Goal: Task Accomplishment & Management: Manage account settings

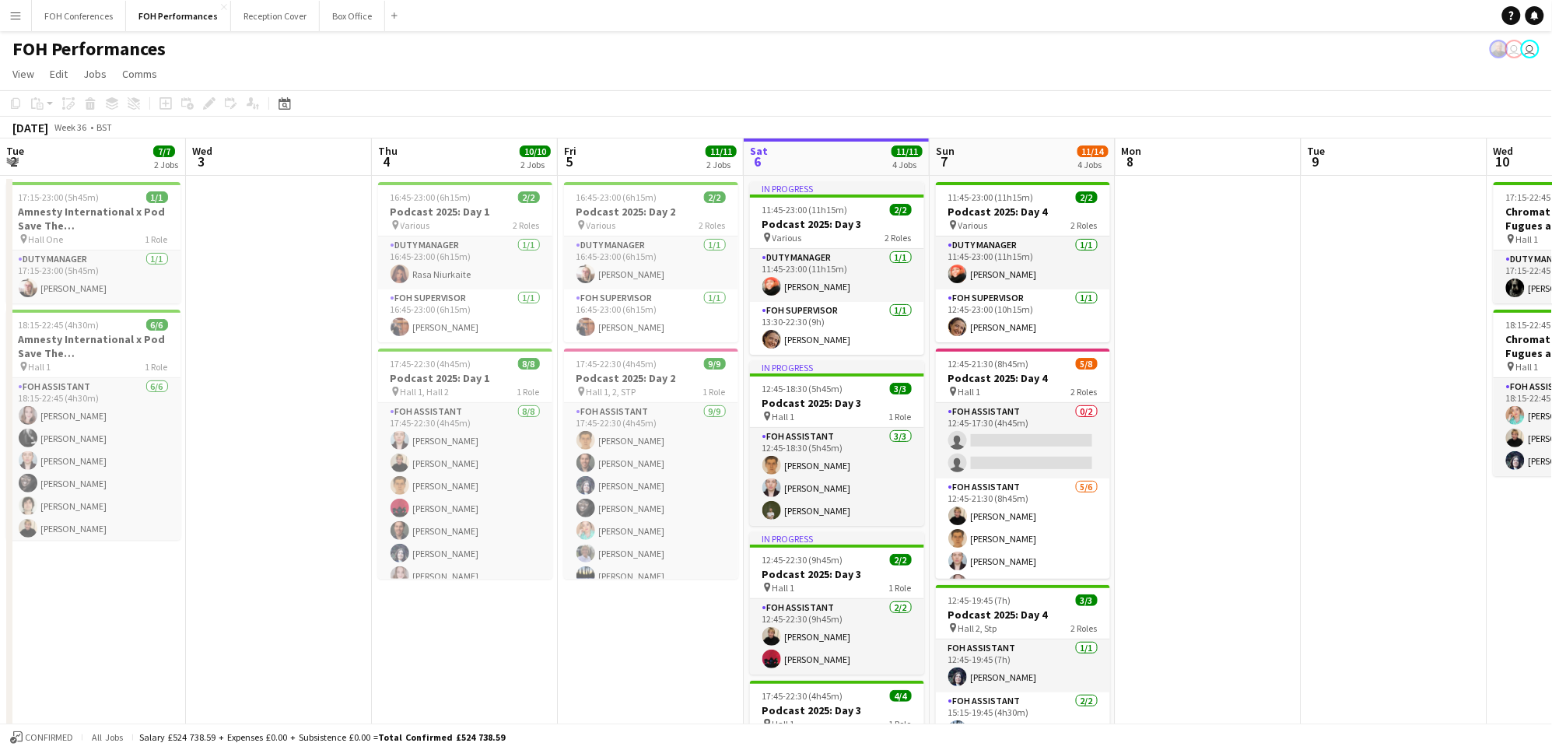
scroll to position [65, 0]
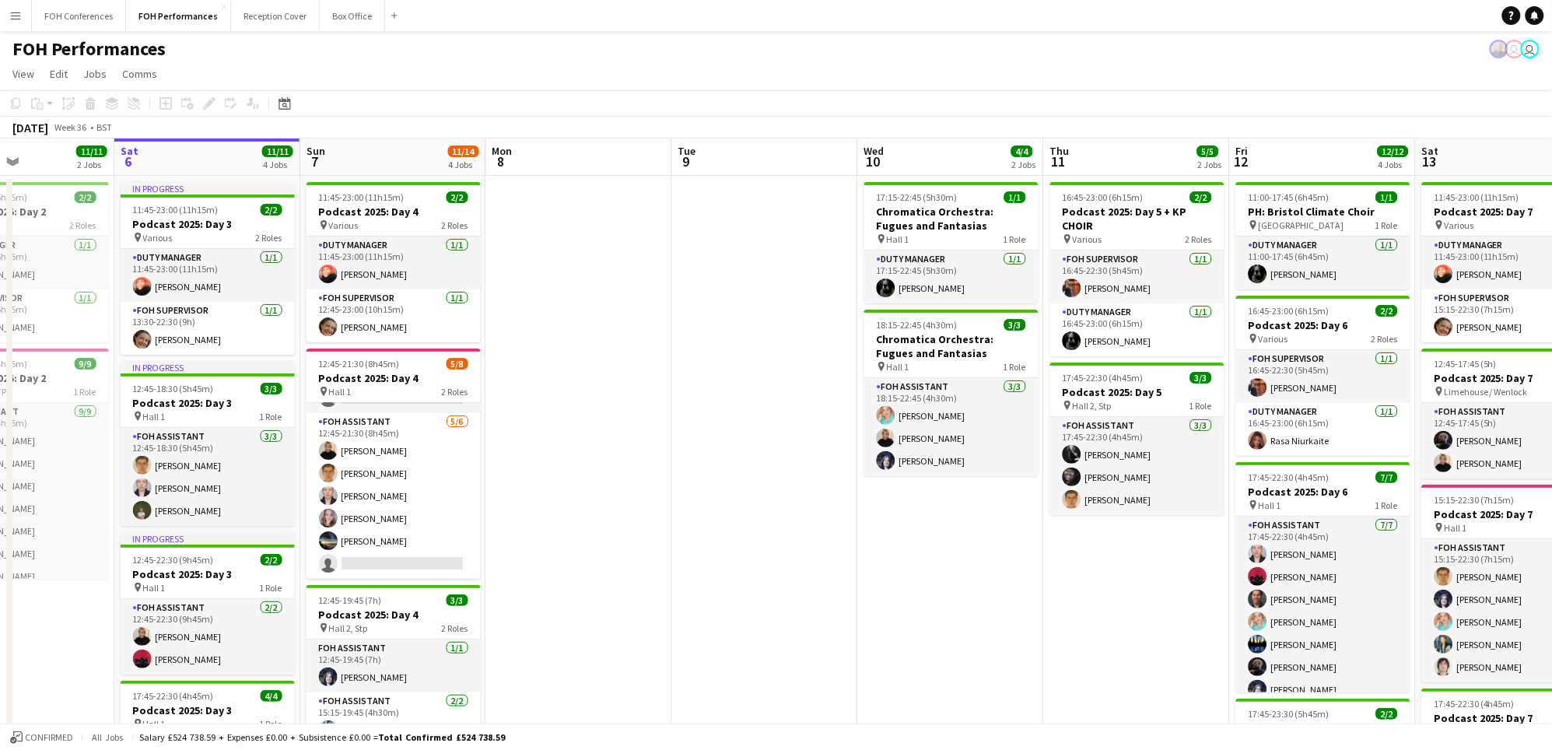
click at [1317, 90] on app-toolbar "Copy Paste Paste Ctrl+V Paste with crew Ctrl+Shift+V Paste linked Job [GEOGRAPH…" at bounding box center [776, 103] width 1552 height 26
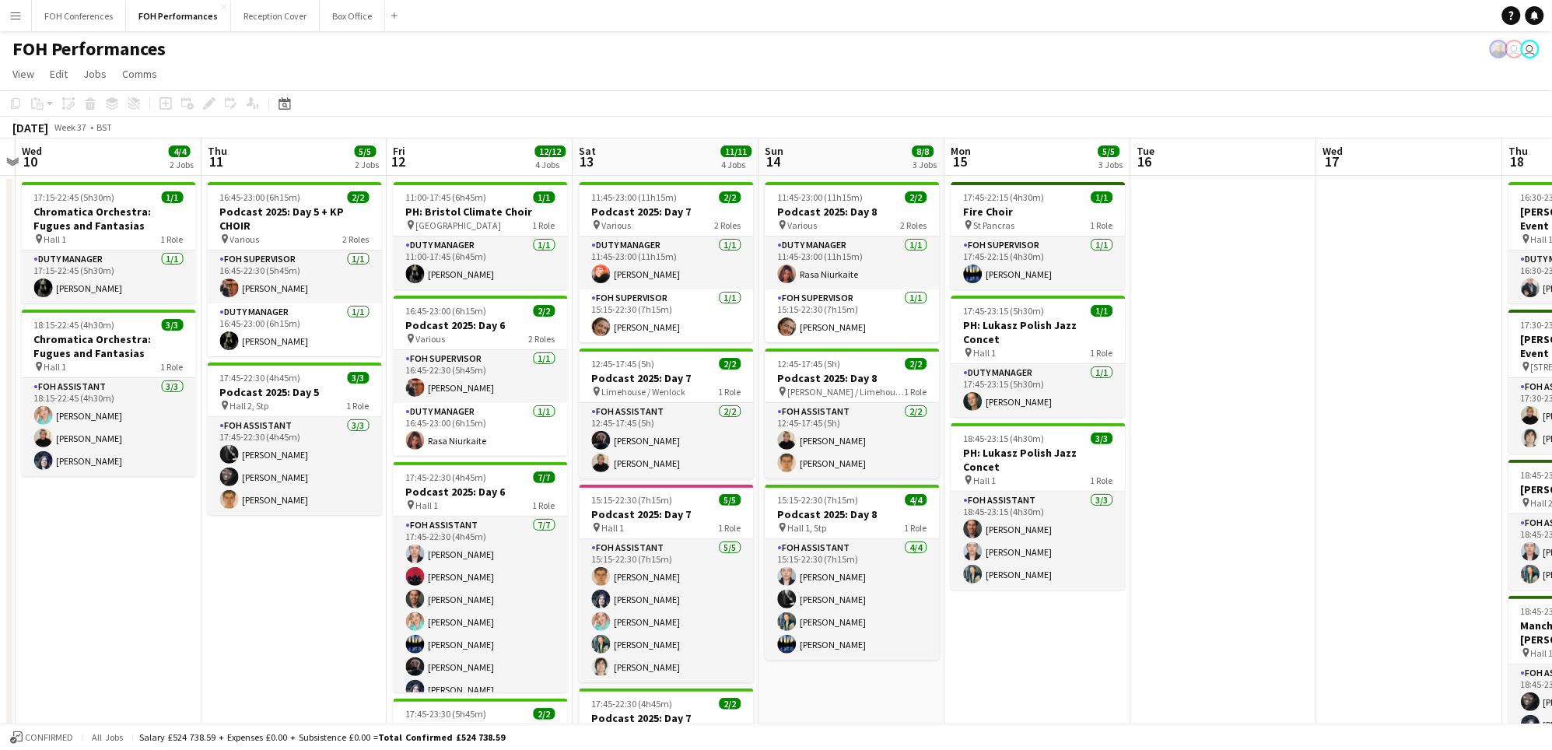
scroll to position [0, 454]
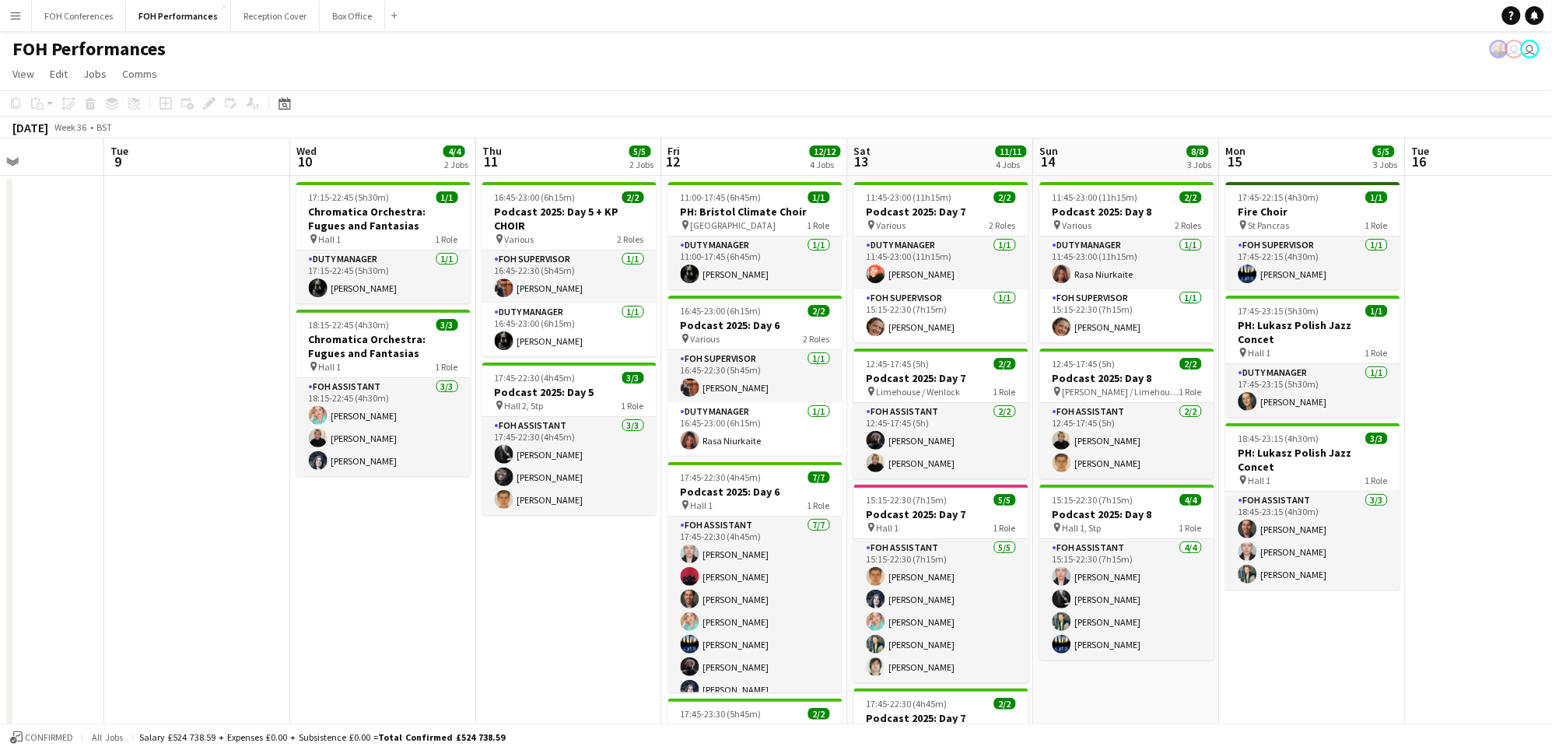
drag, startPoint x: 1191, startPoint y: 156, endPoint x: 623, endPoint y: 183, distance: 568.7
click at [623, 183] on app-calendar-viewport "Sat 6 11/11 4 Jobs Sun 7 11/14 4 Jobs Mon 8 Tue 9 Wed 10 4/4 2 Jobs Thu 11 5/5 …" at bounding box center [776, 528] width 1552 height 778
click at [504, 40] on div "FOH Performances user user" at bounding box center [776, 46] width 1552 height 30
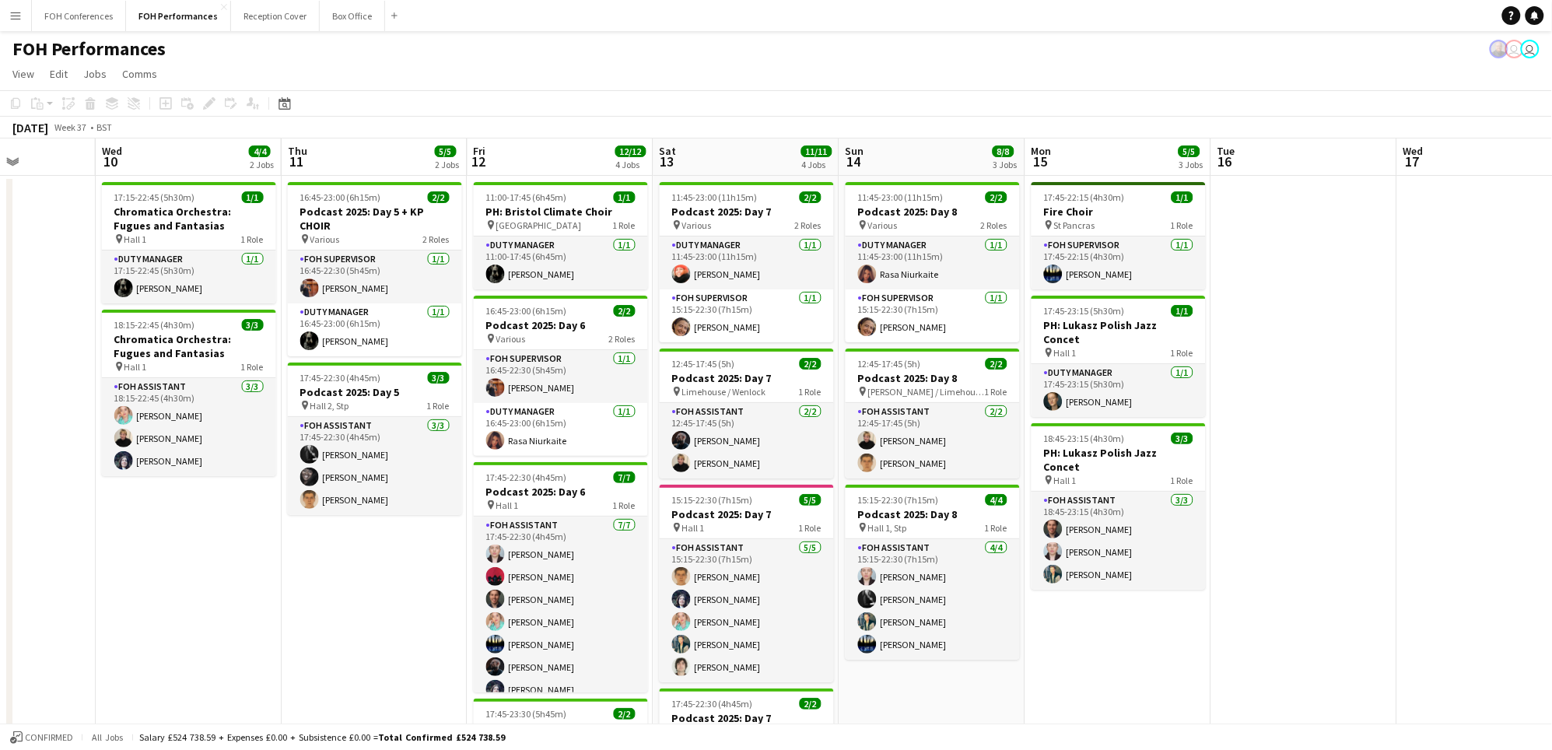
scroll to position [0, 675]
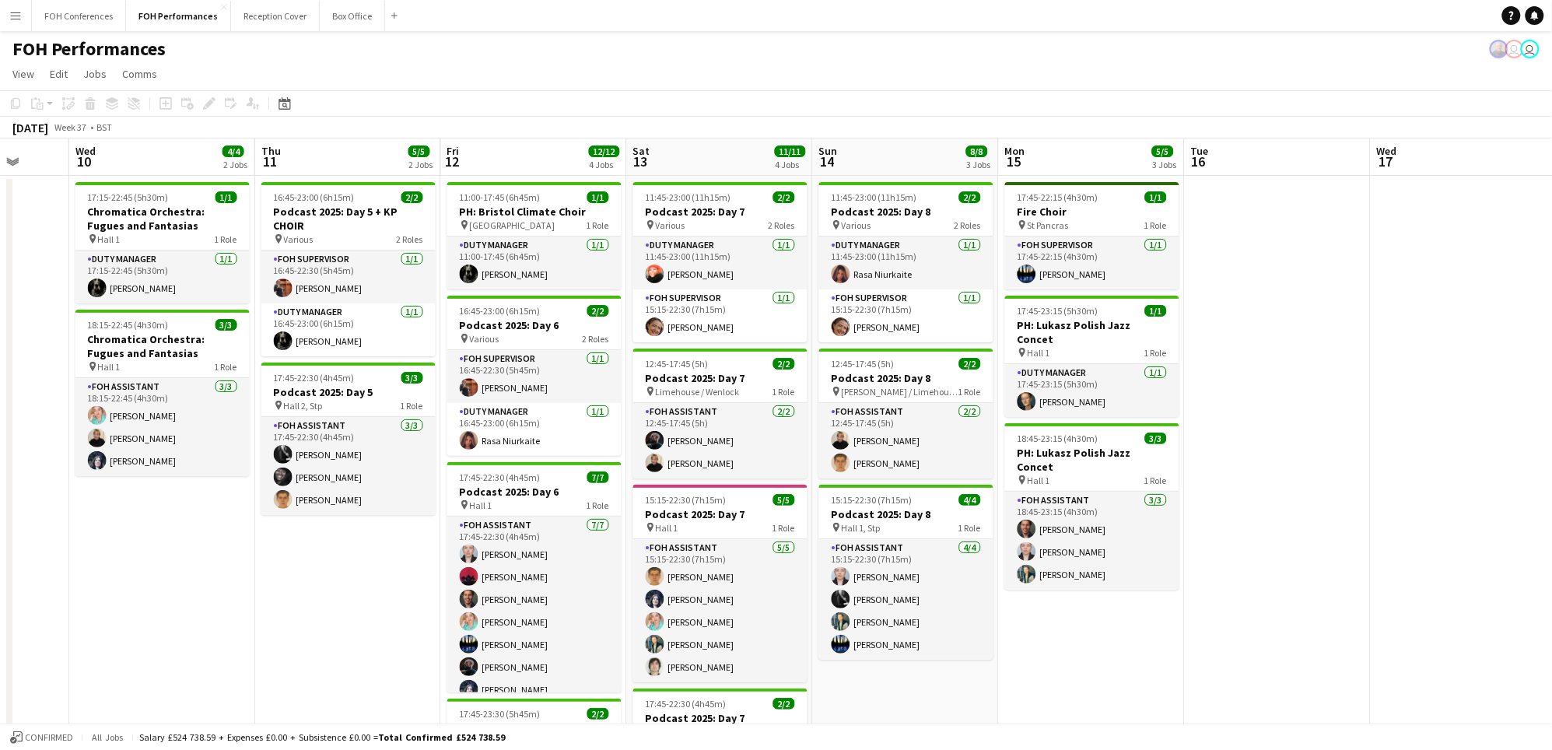
drag, startPoint x: 553, startPoint y: 159, endPoint x: 332, endPoint y: 174, distance: 221.5
click at [332, 174] on app-calendar-viewport "Sat 6 11/11 4 Jobs Sun 7 11/14 4 Jobs Mon 8 Tue 9 Wed 10 4/4 2 Jobs Thu 11 5/5 …" at bounding box center [776, 528] width 1552 height 778
click at [335, 205] on h3 "Podcast 2025: Day 5 + KP CHOIR" at bounding box center [348, 219] width 174 height 28
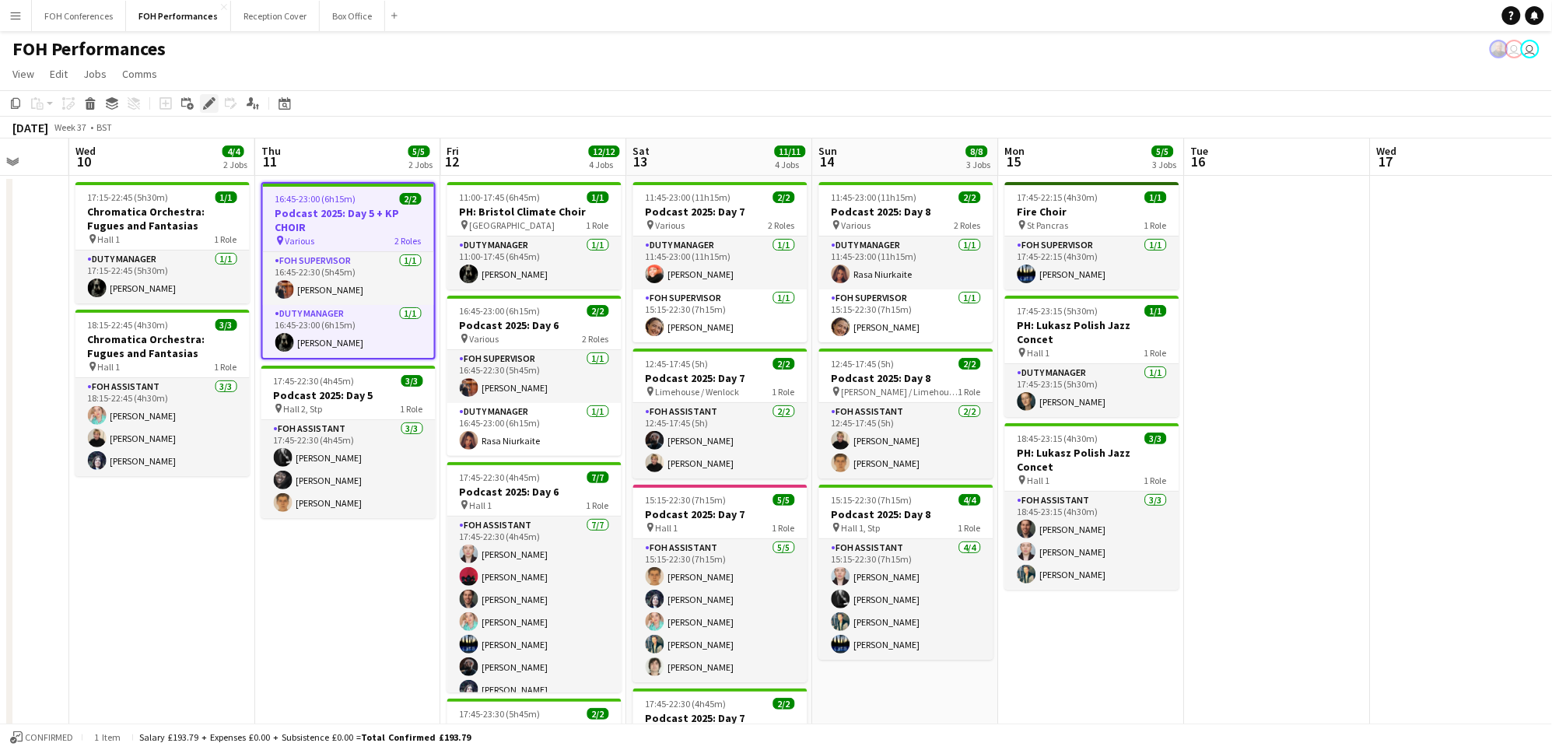
click at [208, 110] on div "Edit" at bounding box center [209, 103] width 19 height 19
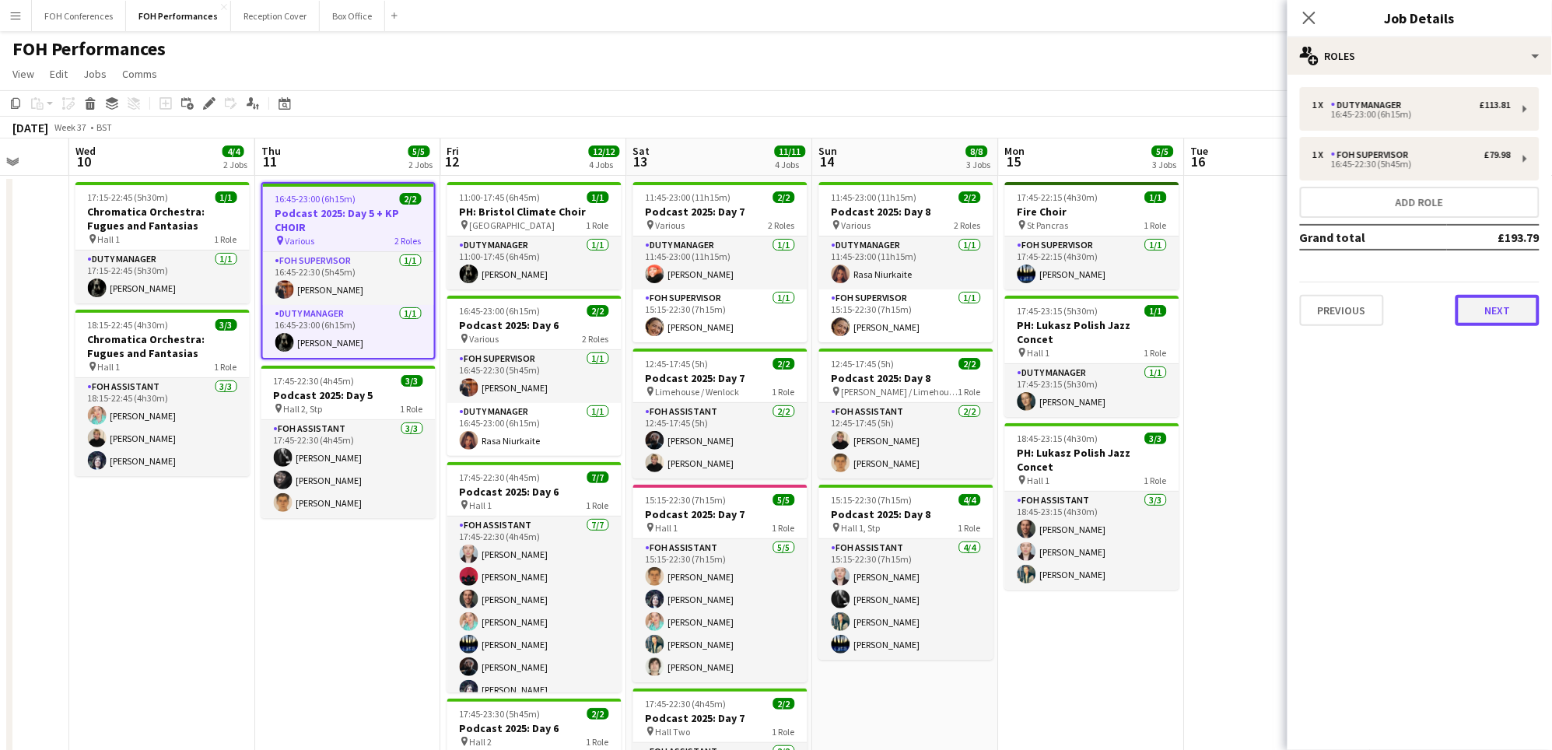
click at [1480, 306] on button "Next" at bounding box center [1498, 310] width 84 height 31
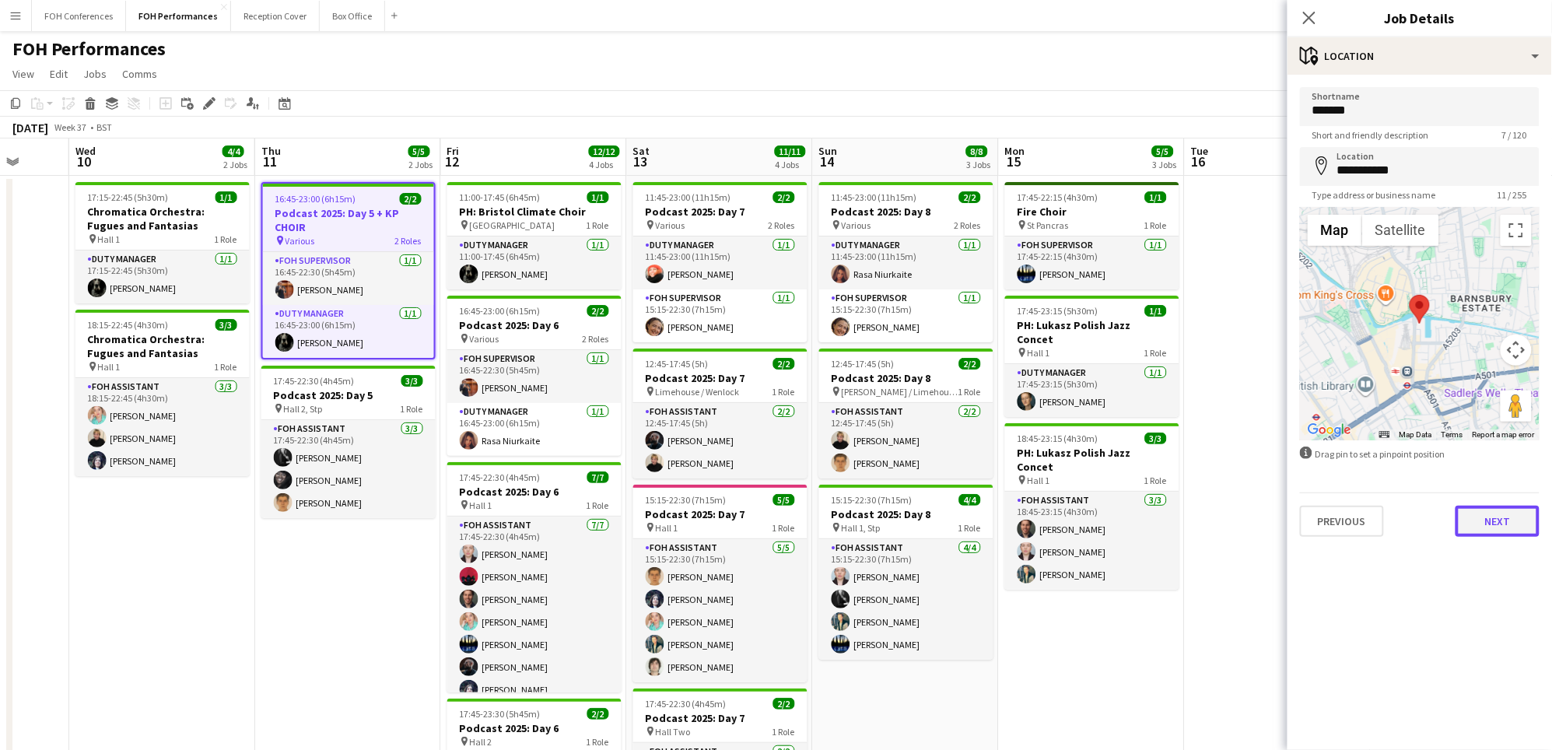
click at [1474, 520] on button "Next" at bounding box center [1498, 521] width 84 height 31
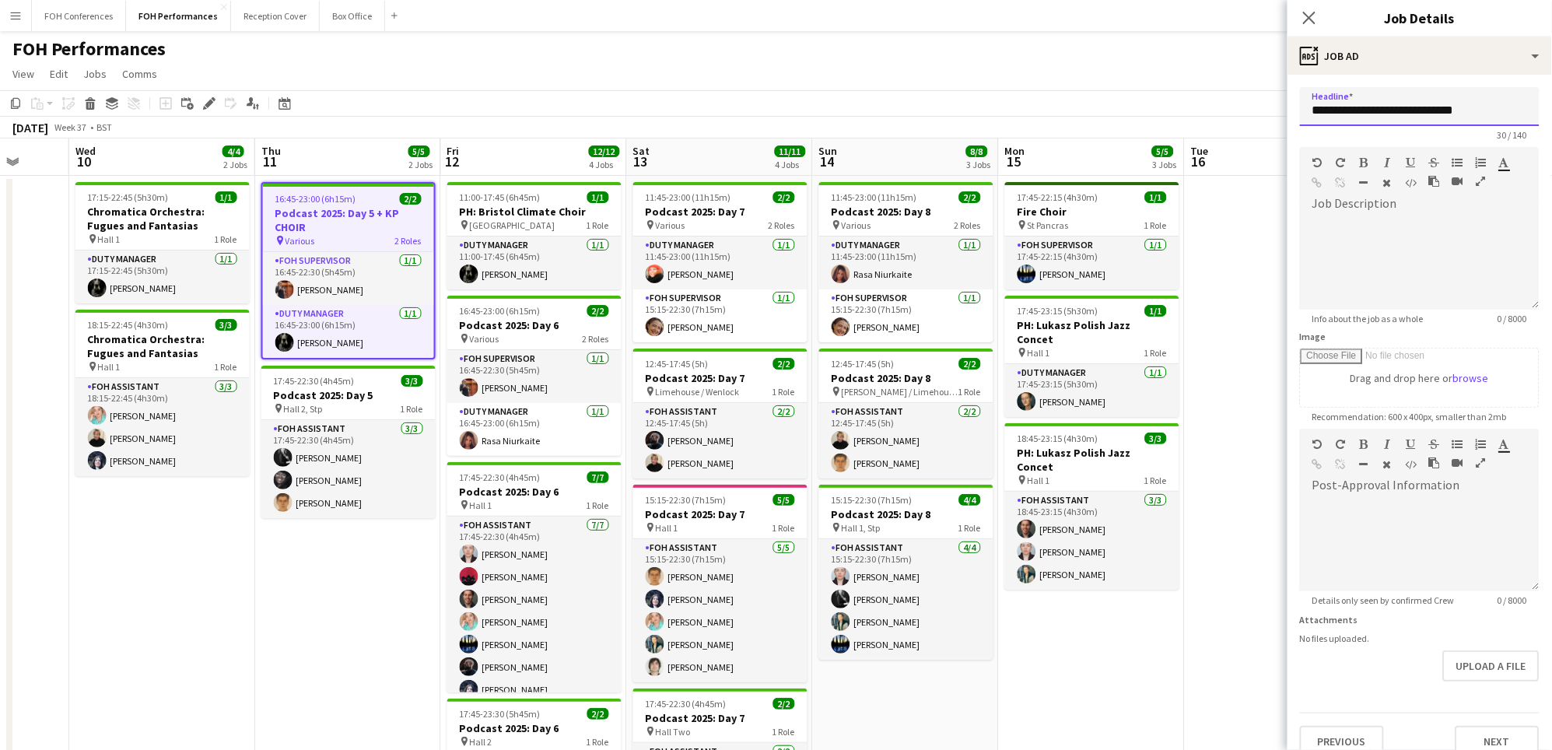
drag, startPoint x: 1485, startPoint y: 114, endPoint x: 1420, endPoint y: 112, distance: 64.6
click at [1420, 112] on input "**********" at bounding box center [1420, 106] width 240 height 39
type input "**********"
click at [1498, 738] on button "Next" at bounding box center [1498, 741] width 84 height 31
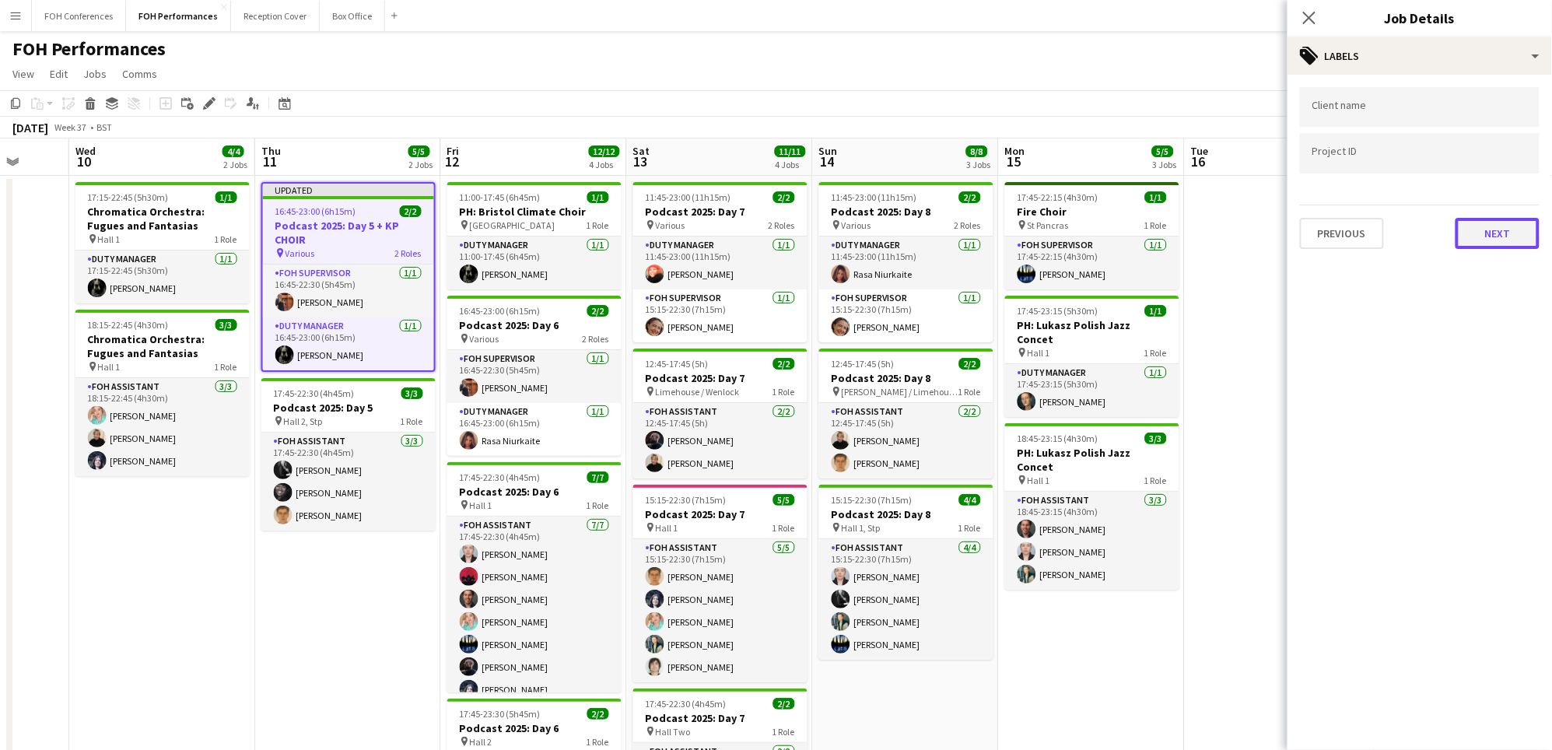
click at [1520, 227] on button "Next" at bounding box center [1498, 233] width 84 height 31
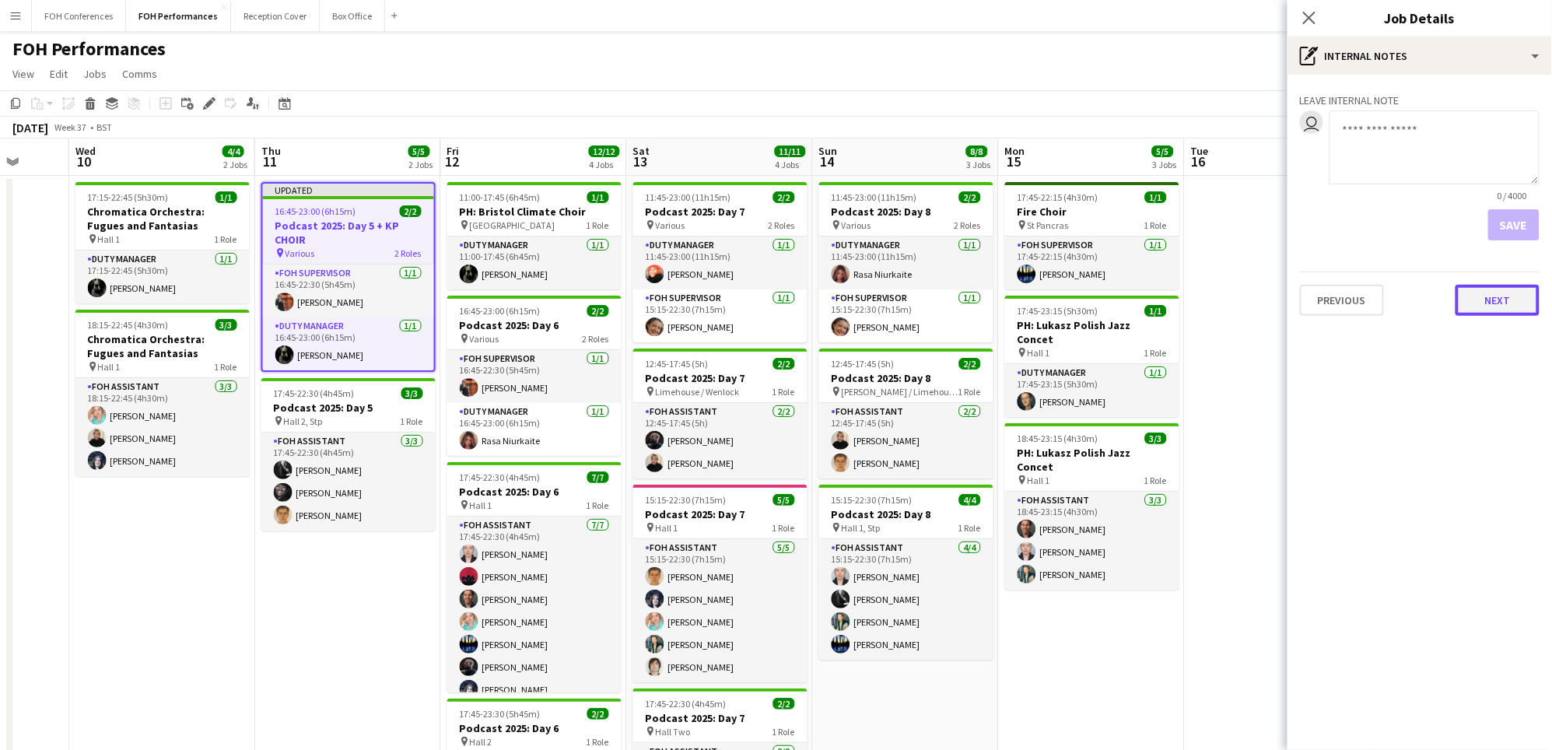
click at [1504, 305] on button "Next" at bounding box center [1498, 300] width 84 height 31
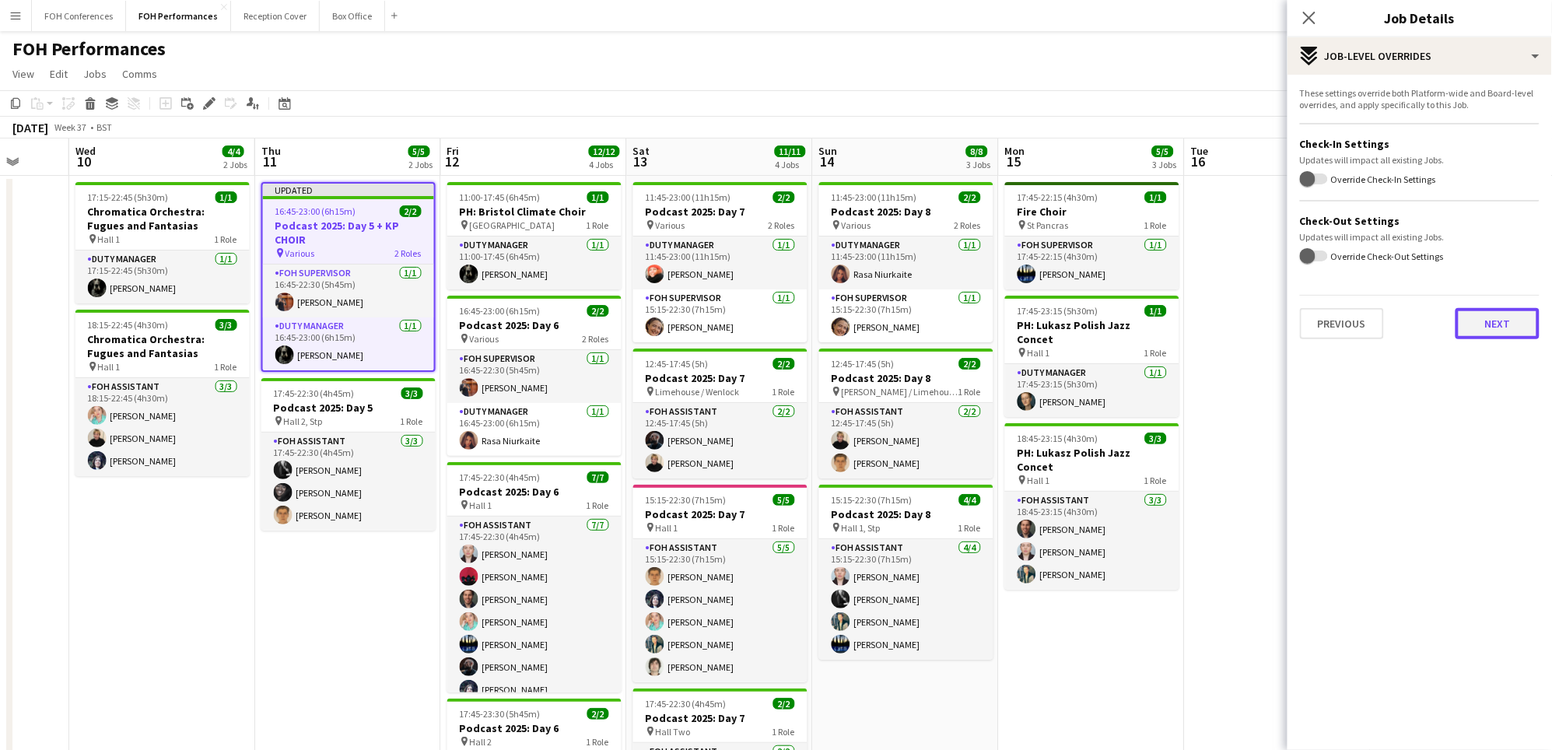
click at [1501, 324] on button "Next" at bounding box center [1498, 323] width 84 height 31
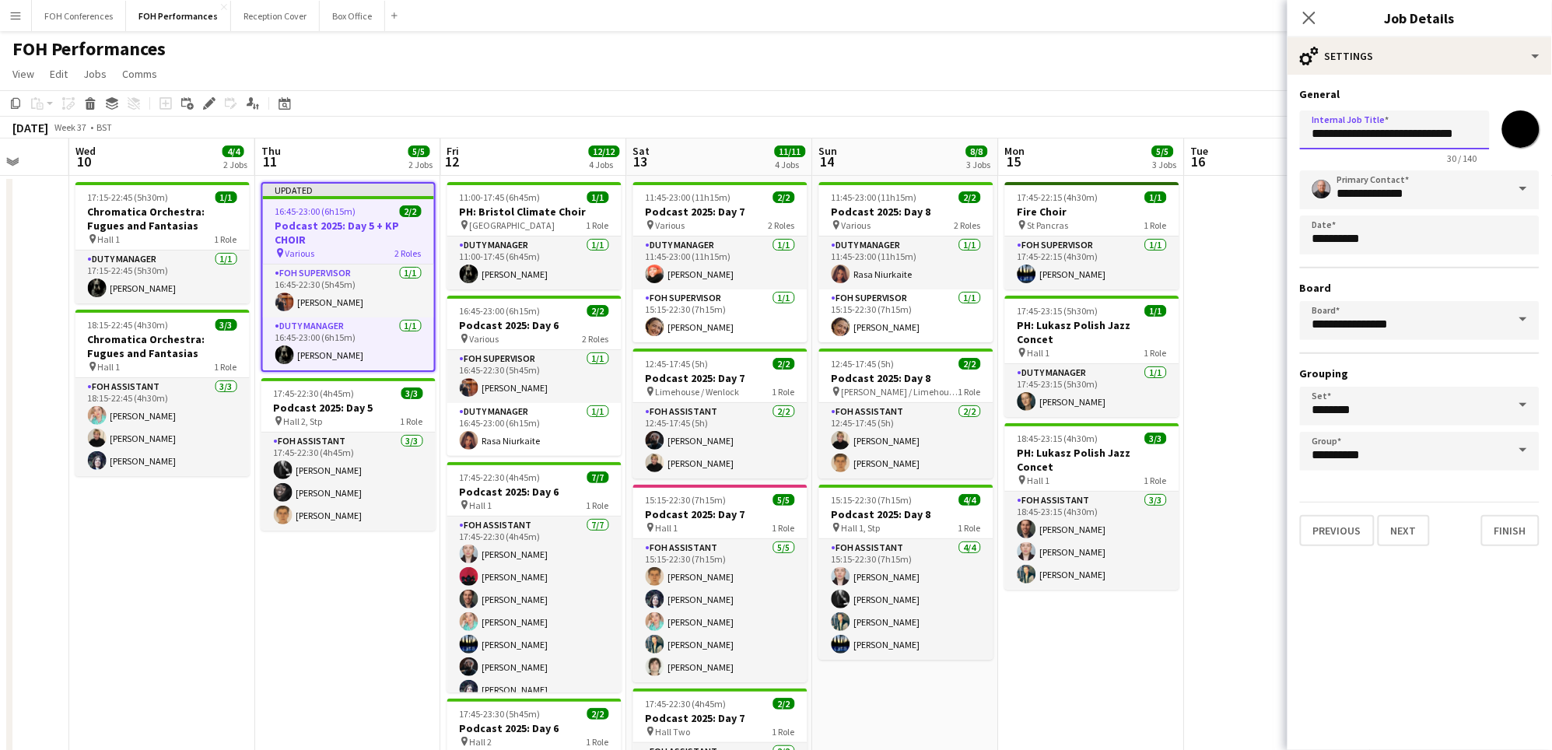
drag, startPoint x: 1420, startPoint y: 130, endPoint x: 1534, endPoint y: 135, distance: 114.5
click at [1534, 135] on div "**********" at bounding box center [1420, 134] width 240 height 60
type input "**********"
click at [1517, 530] on button "Finish" at bounding box center [1511, 530] width 58 height 31
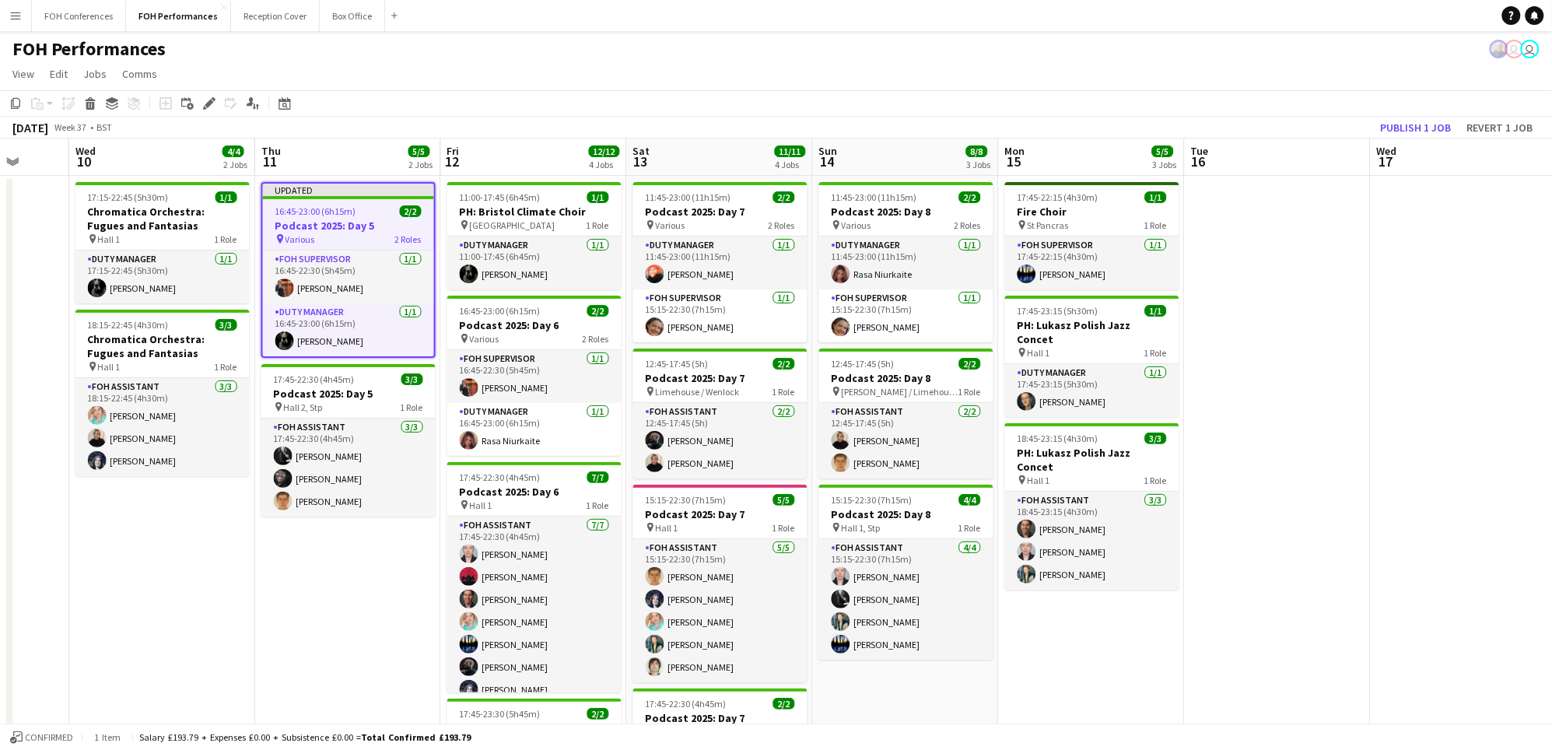
click at [491, 84] on app-page-menu "View Day view expanded Day view collapsed Month view Date picker Jump to [DATE]…" at bounding box center [776, 76] width 1552 height 30
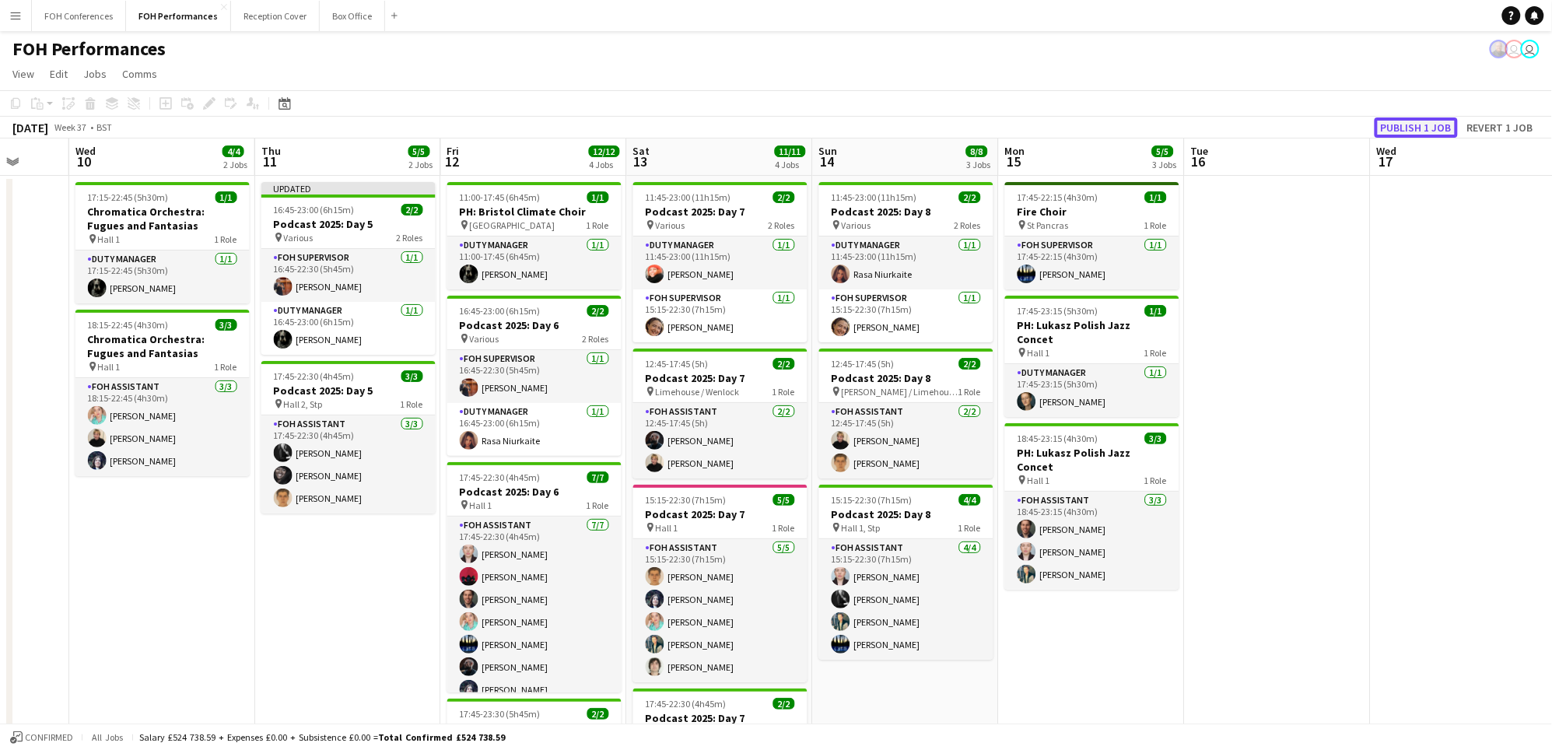
click at [1403, 125] on button "Publish 1 job" at bounding box center [1416, 127] width 83 height 20
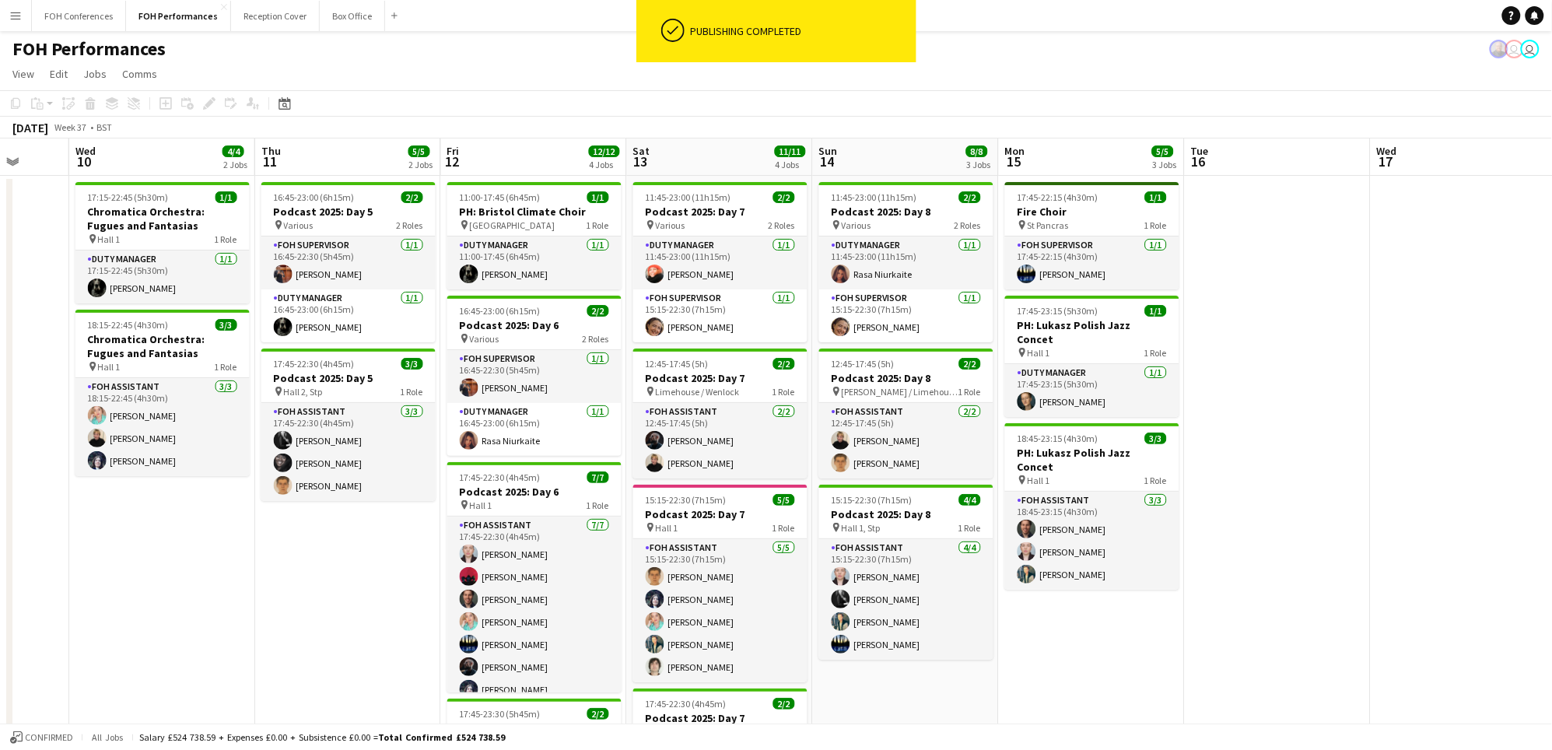
click at [728, 63] on div "ok-circled Publishing completed" at bounding box center [777, 35] width 280 height 70
click at [511, 78] on app-page-menu "View Day view expanded Day view collapsed Month view Date picker Jump to [DATE]…" at bounding box center [776, 76] width 1552 height 30
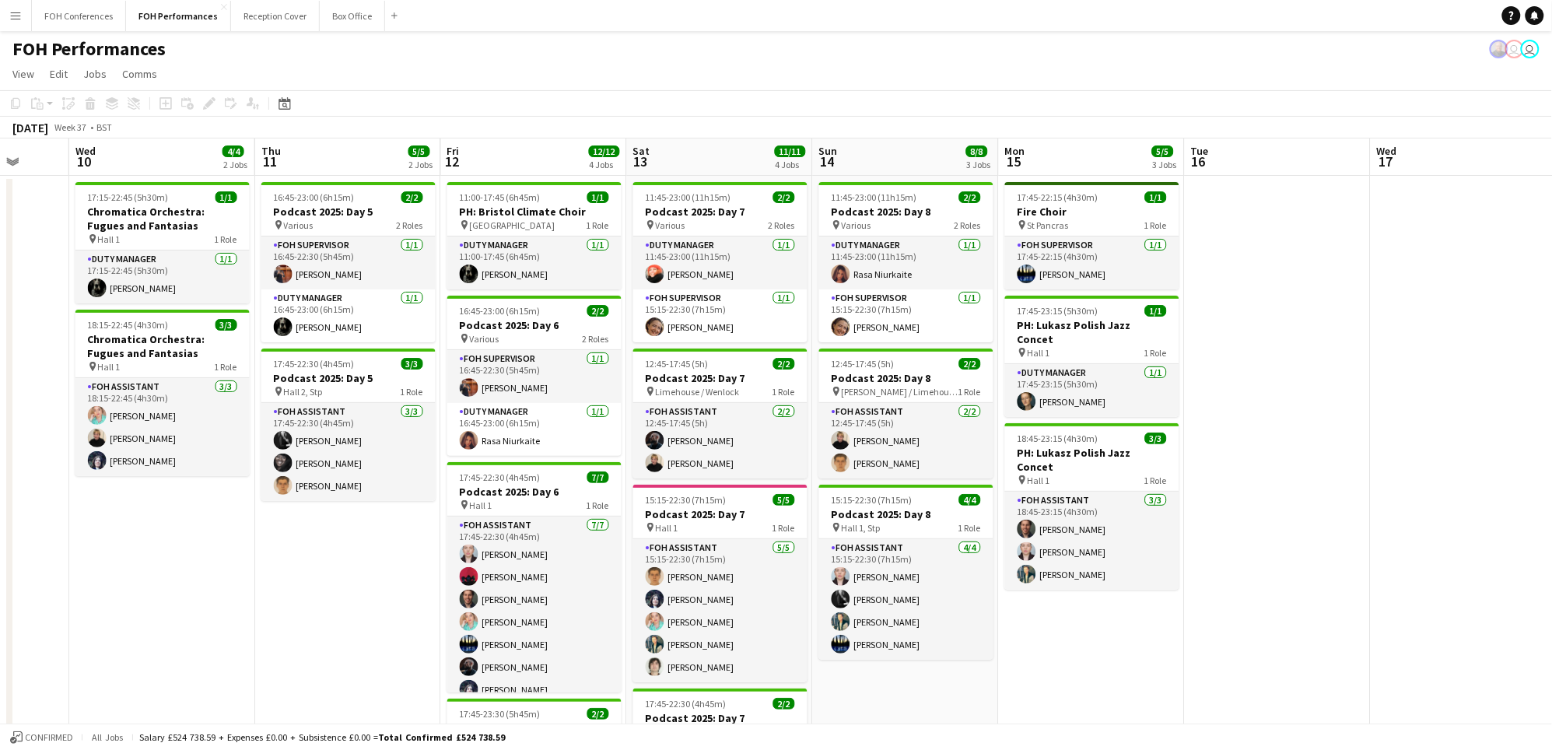
click at [1015, 72] on app-page-menu "View Day view expanded Day view collapsed Month view Date picker Jump to [DATE]…" at bounding box center [776, 76] width 1552 height 30
